Goal: Check status: Check status

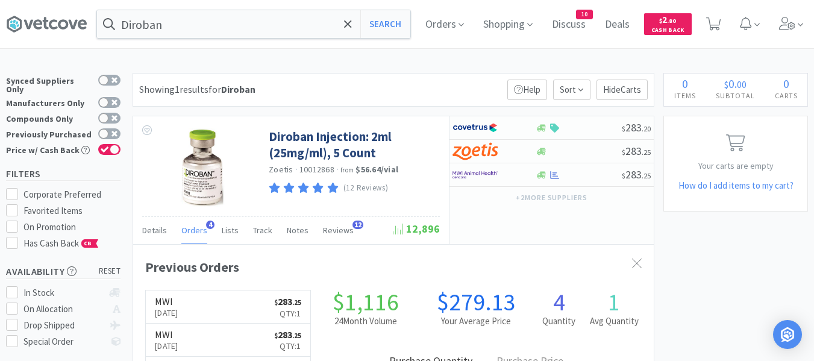
scroll to position [282, 520]
click at [461, 26] on span "Orders" at bounding box center [444, 24] width 48 height 48
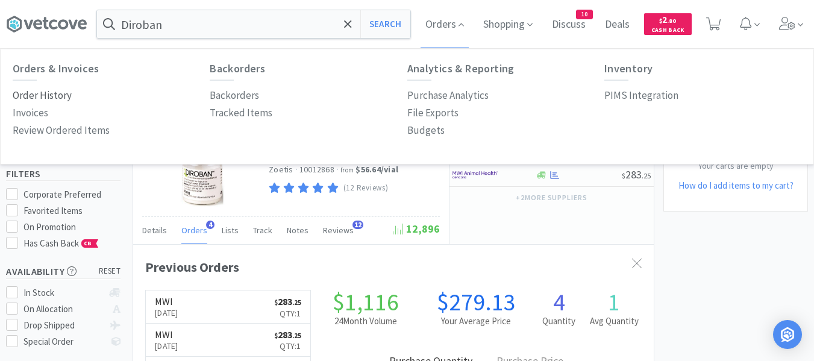
click at [46, 90] on p "Order History" at bounding box center [42, 95] width 59 height 16
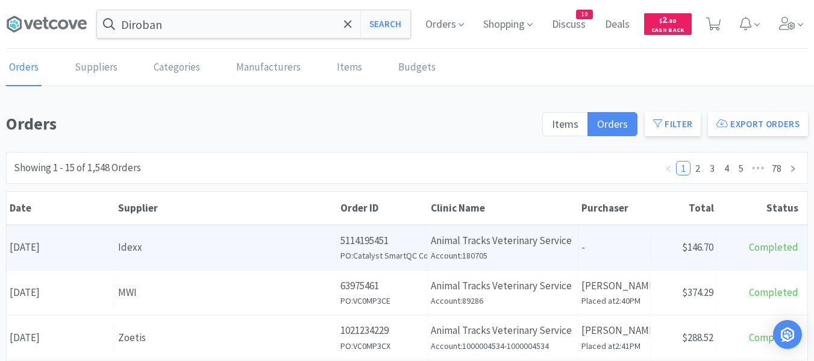
click at [107, 242] on div "Date [DATE]" at bounding box center [61, 247] width 108 height 31
